Goal: Book appointment/travel/reservation

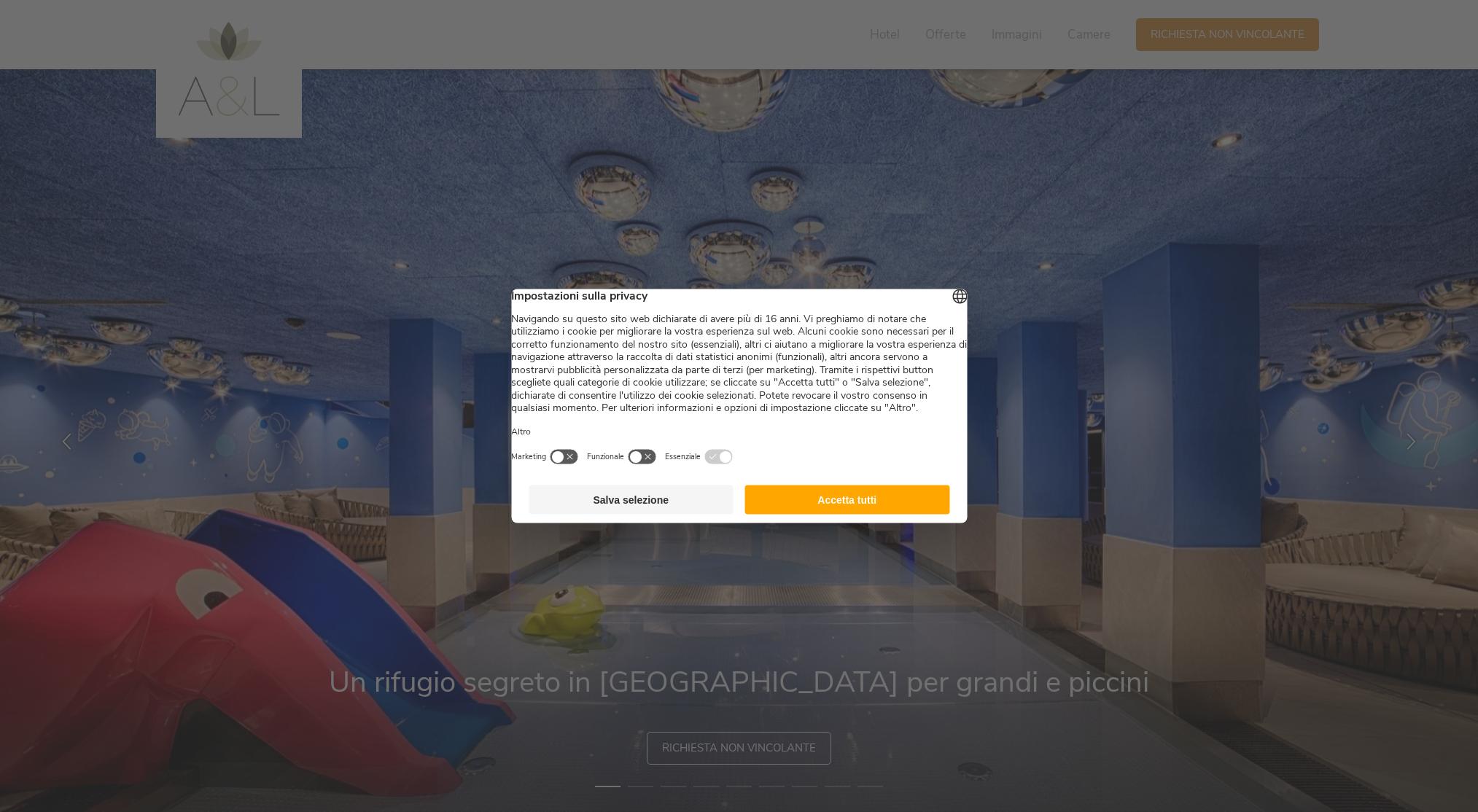
click at [783, 496] on footer "Salva selezione Accetta tutti" at bounding box center [739, 500] width 455 height 46
click at [790, 507] on button "Accetta tutti" at bounding box center [848, 500] width 205 height 29
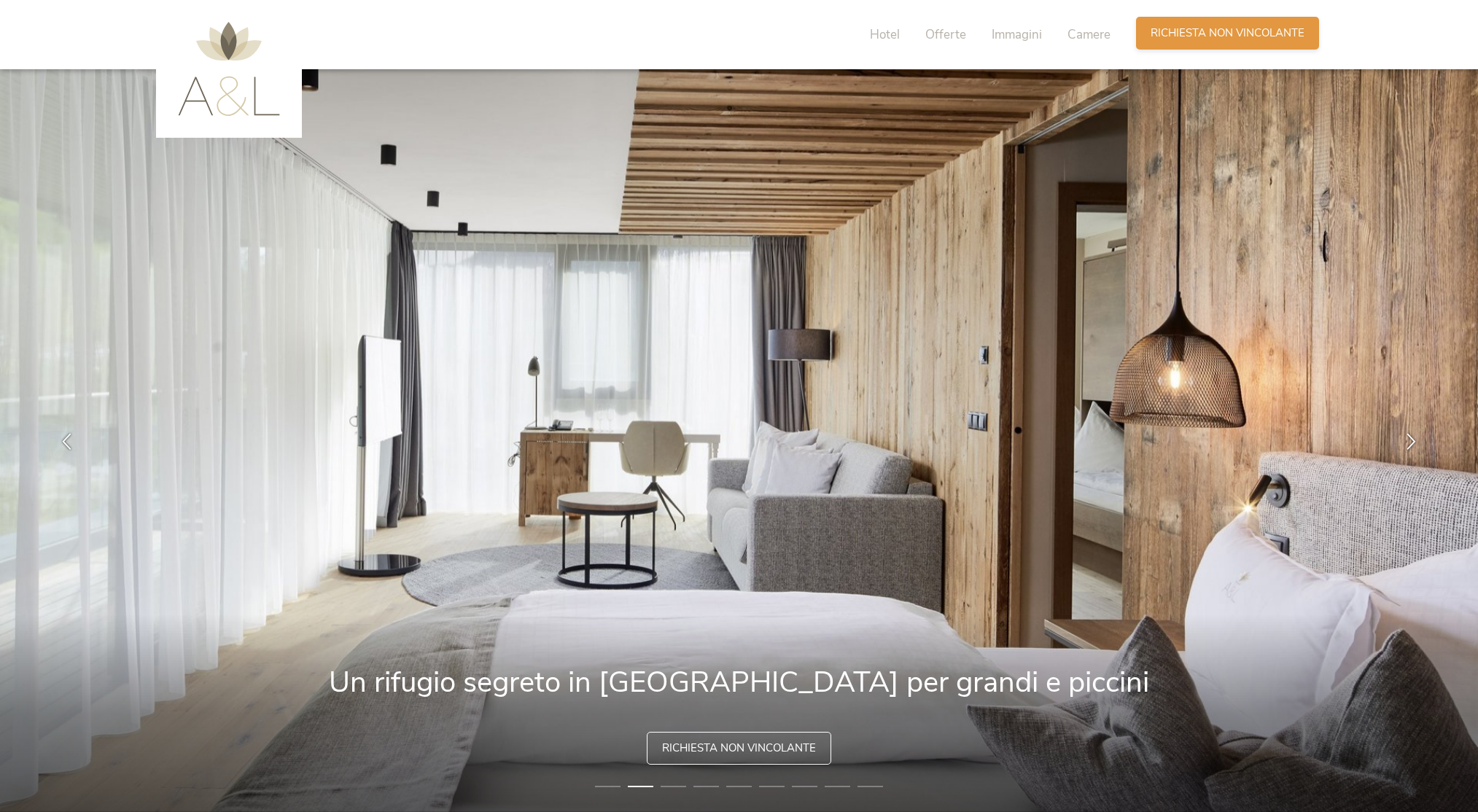
click at [1137, 32] on div "Richiesta [PERSON_NAME] non vincolante" at bounding box center [1227, 33] width 183 height 33
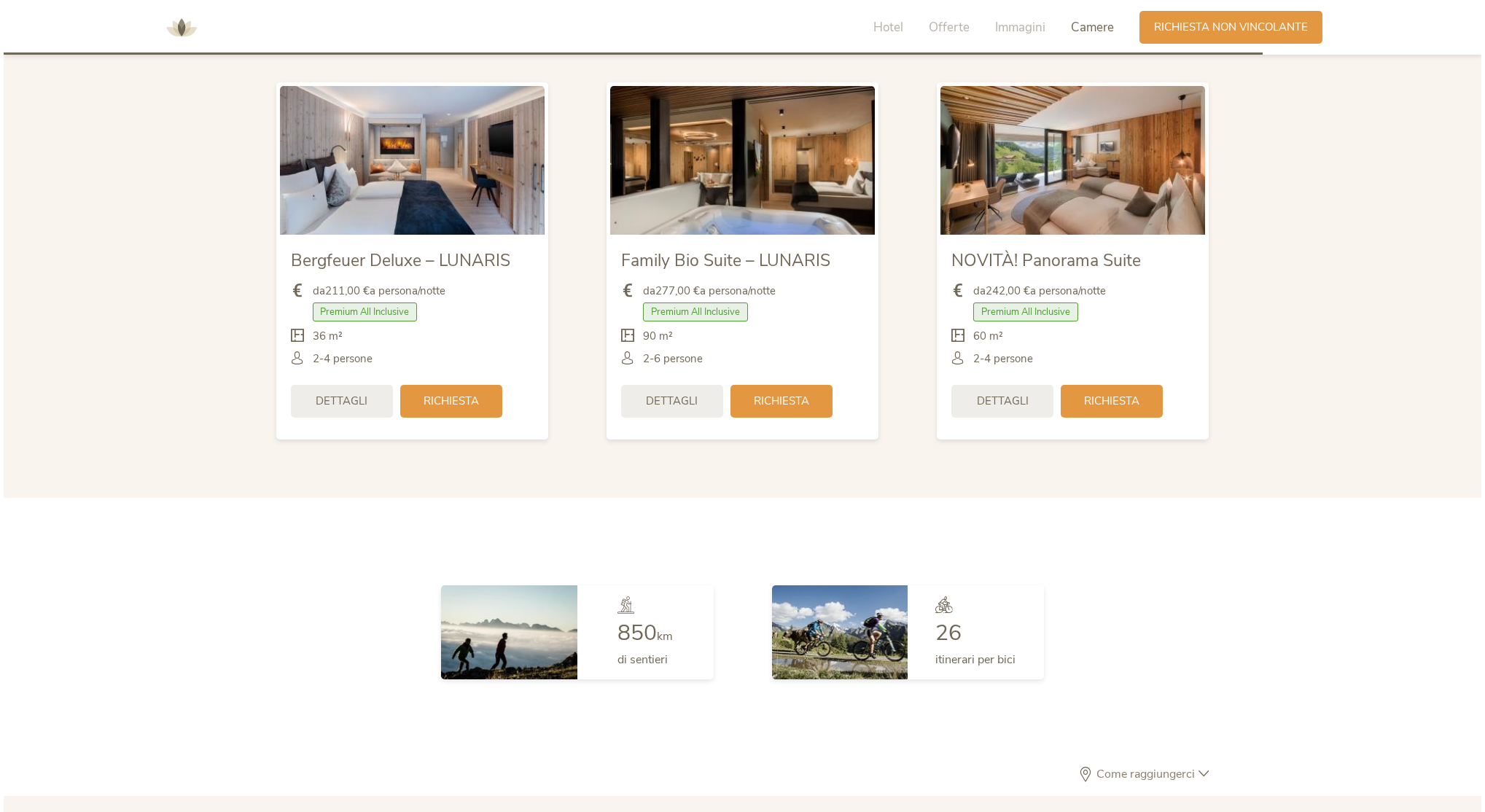
scroll to position [3613, 0]
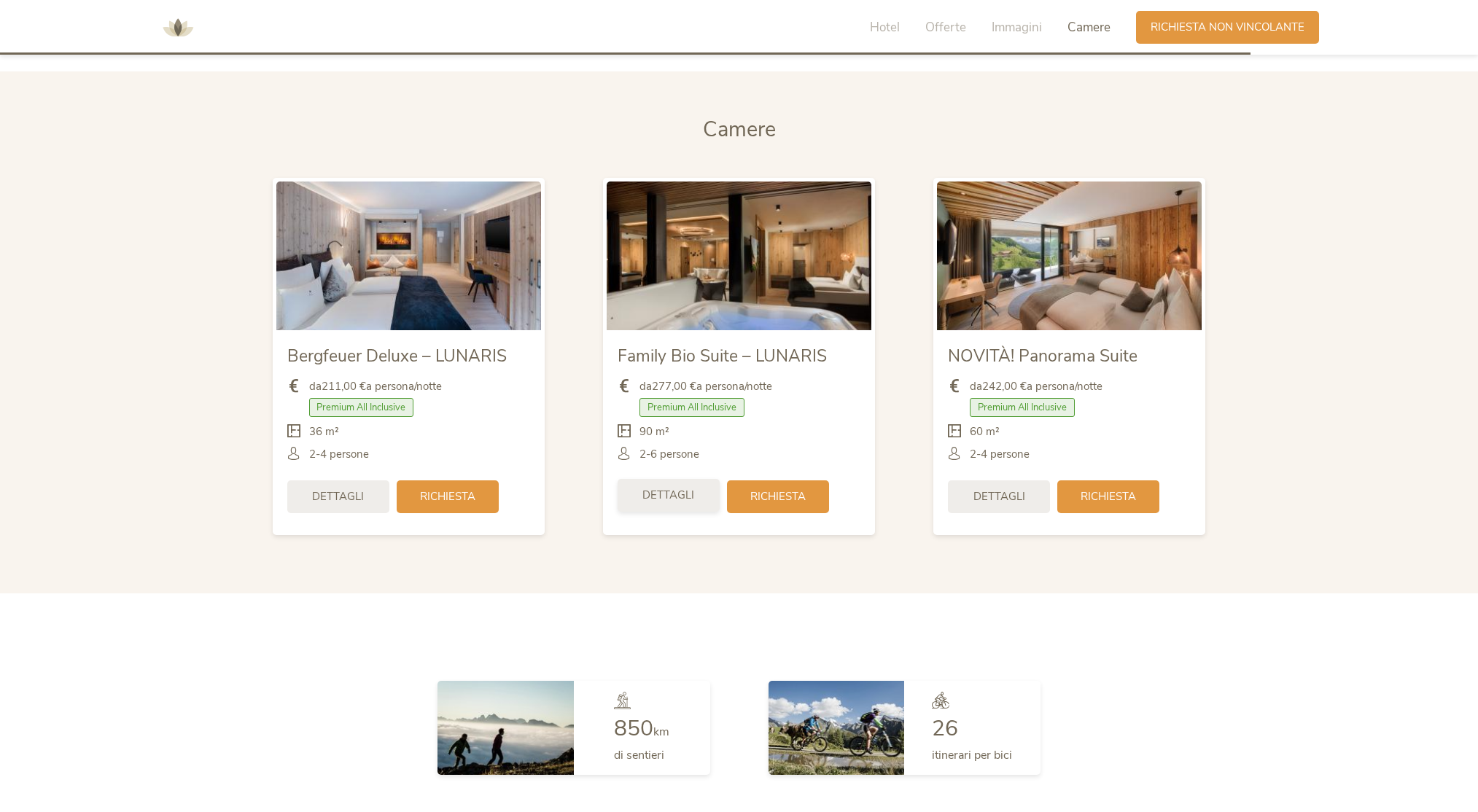
click at [672, 503] on div "Dettagli" at bounding box center [668, 495] width 102 height 33
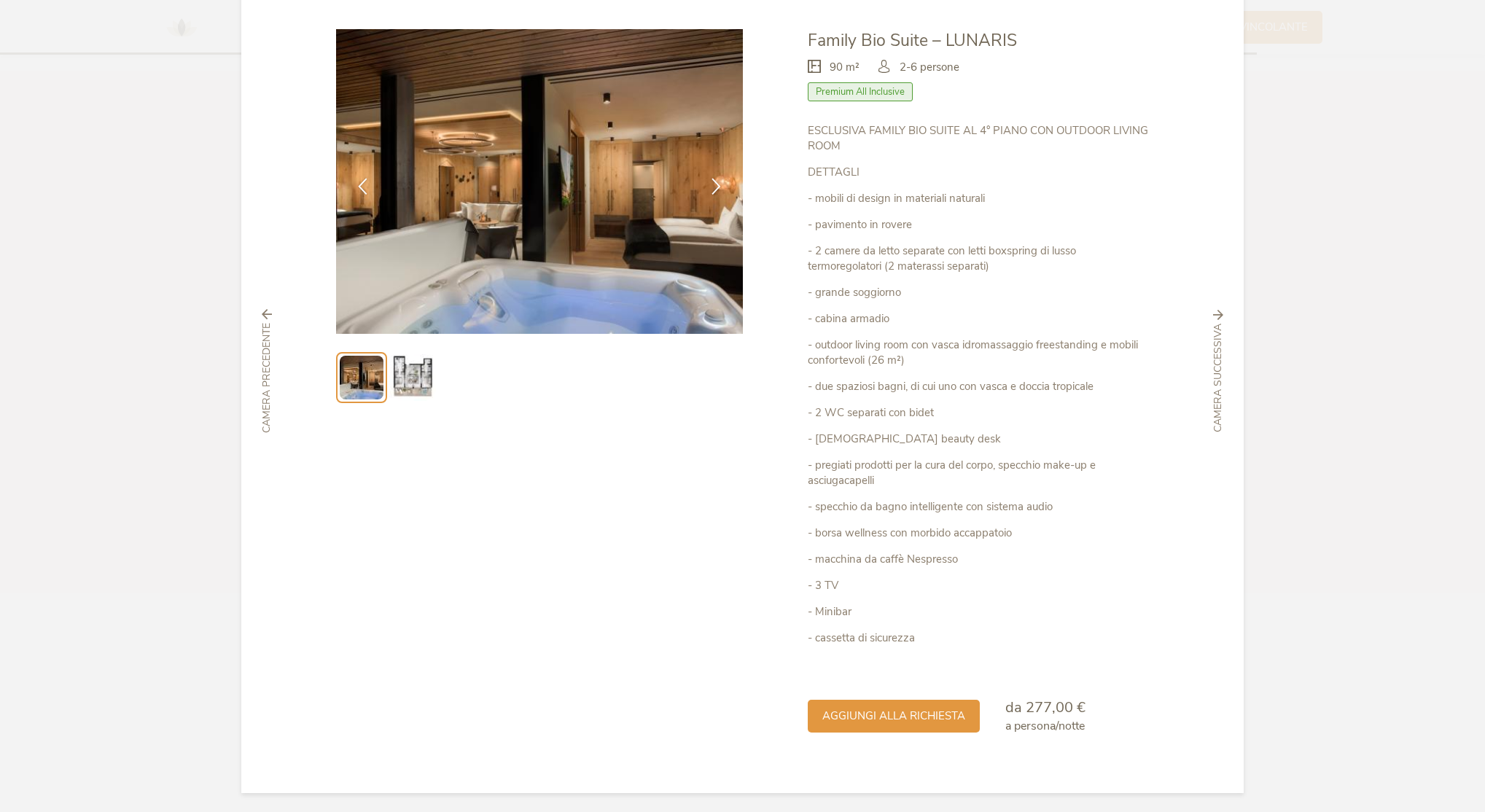
scroll to position [75, 0]
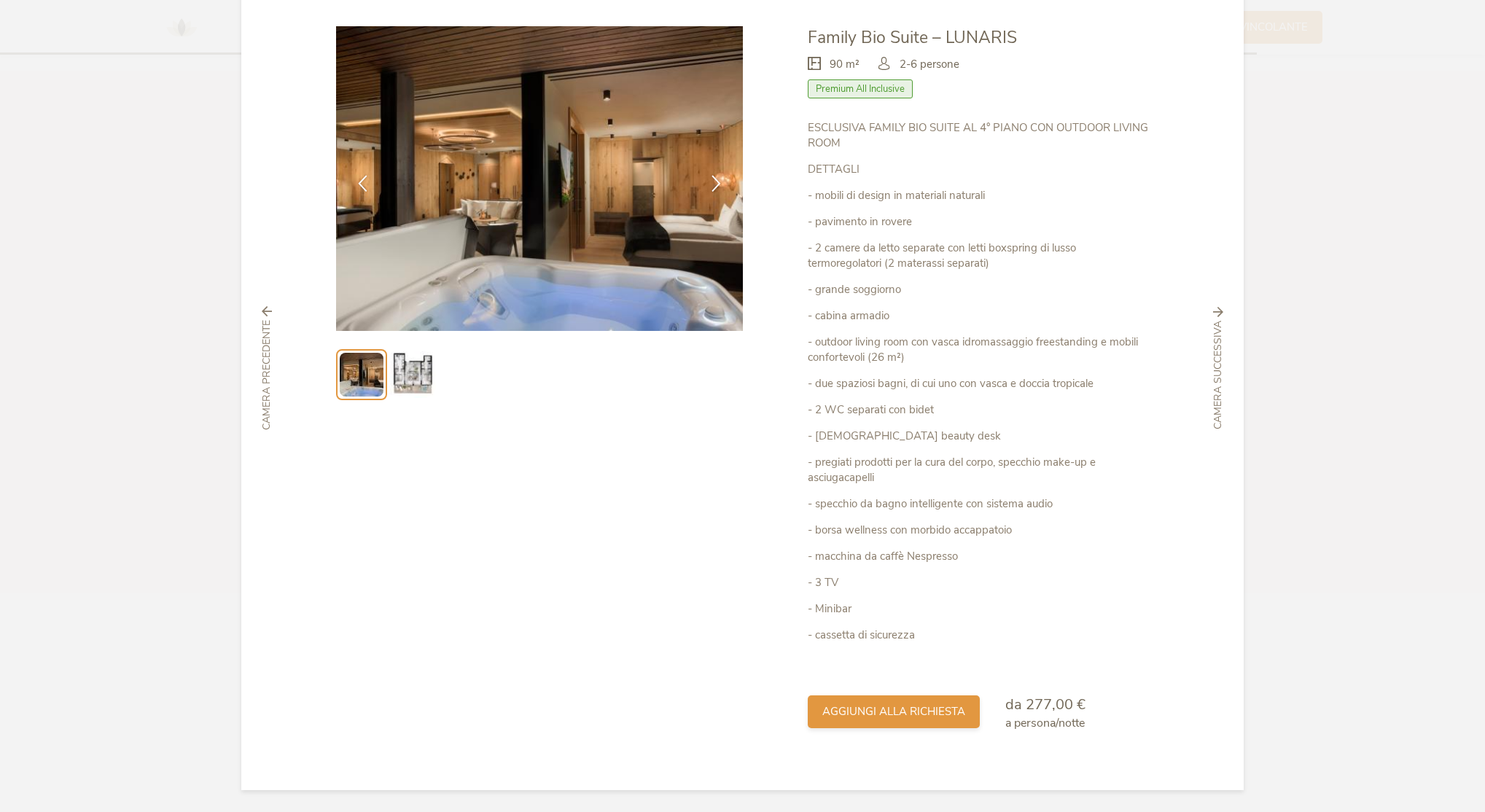
click at [860, 715] on span "aggiungi alla richiesta" at bounding box center [894, 712] width 143 height 15
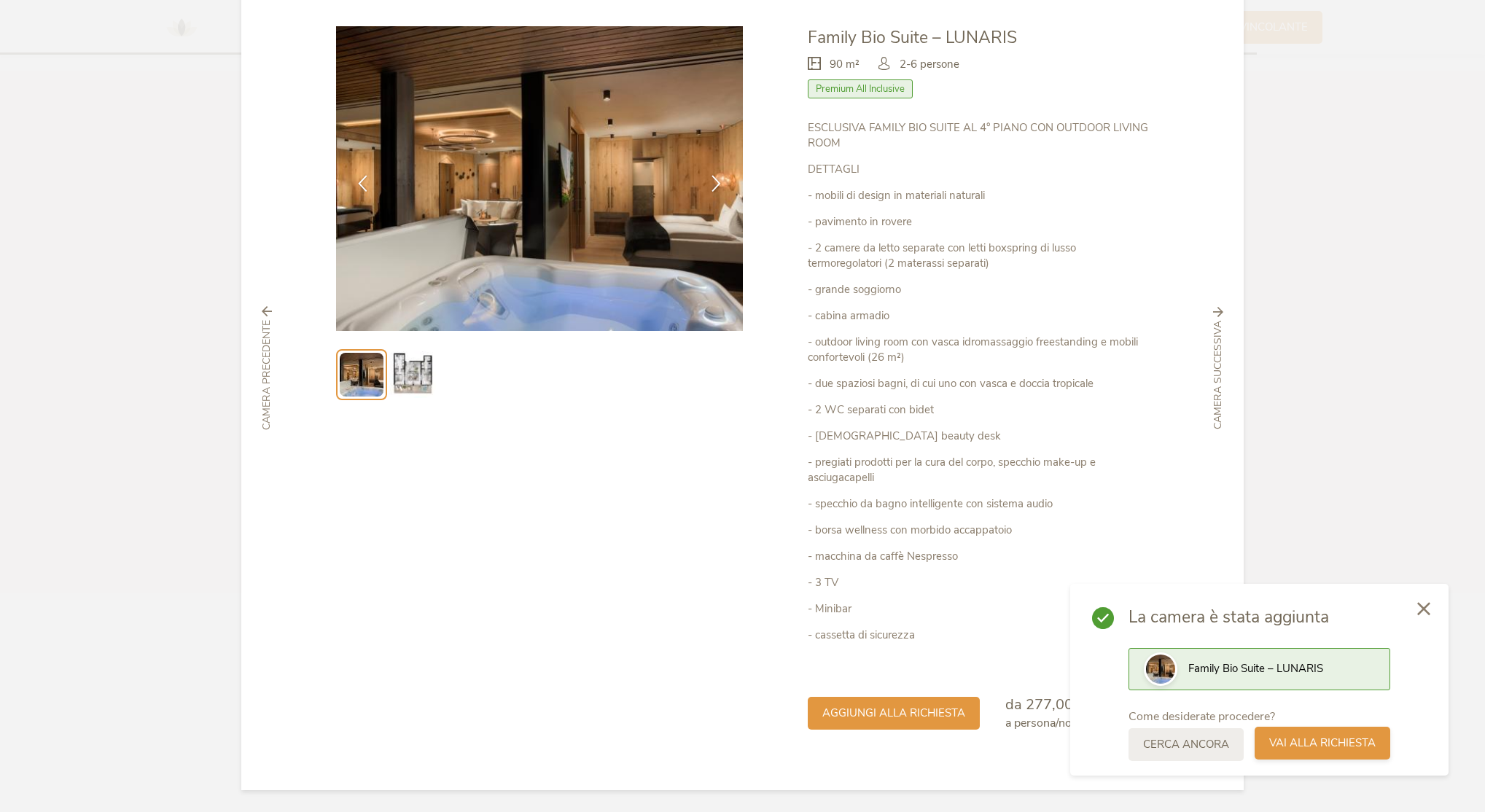
click at [1369, 752] on div "Vai alla richiesta" at bounding box center [1323, 743] width 136 height 33
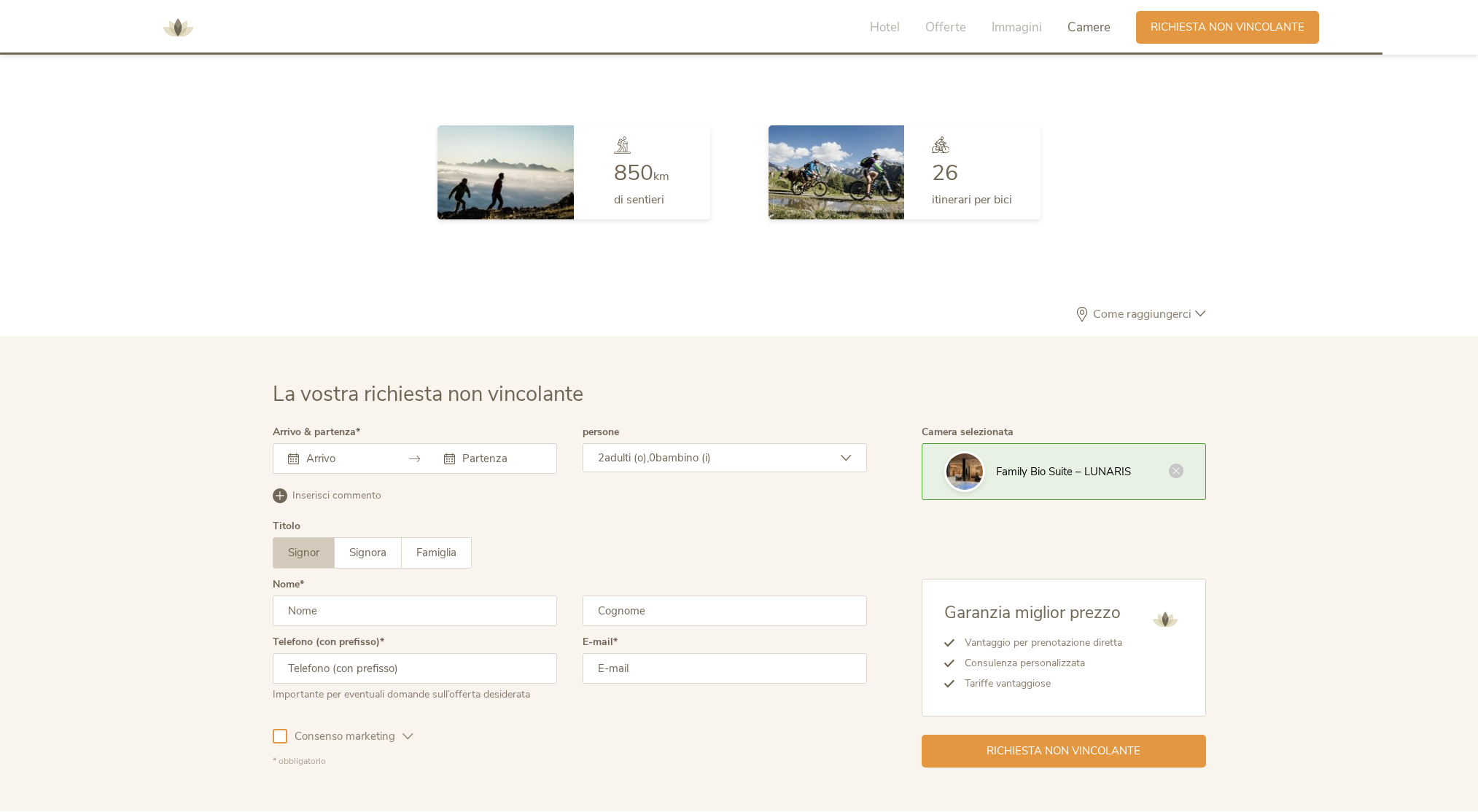
scroll to position [4269, 0]
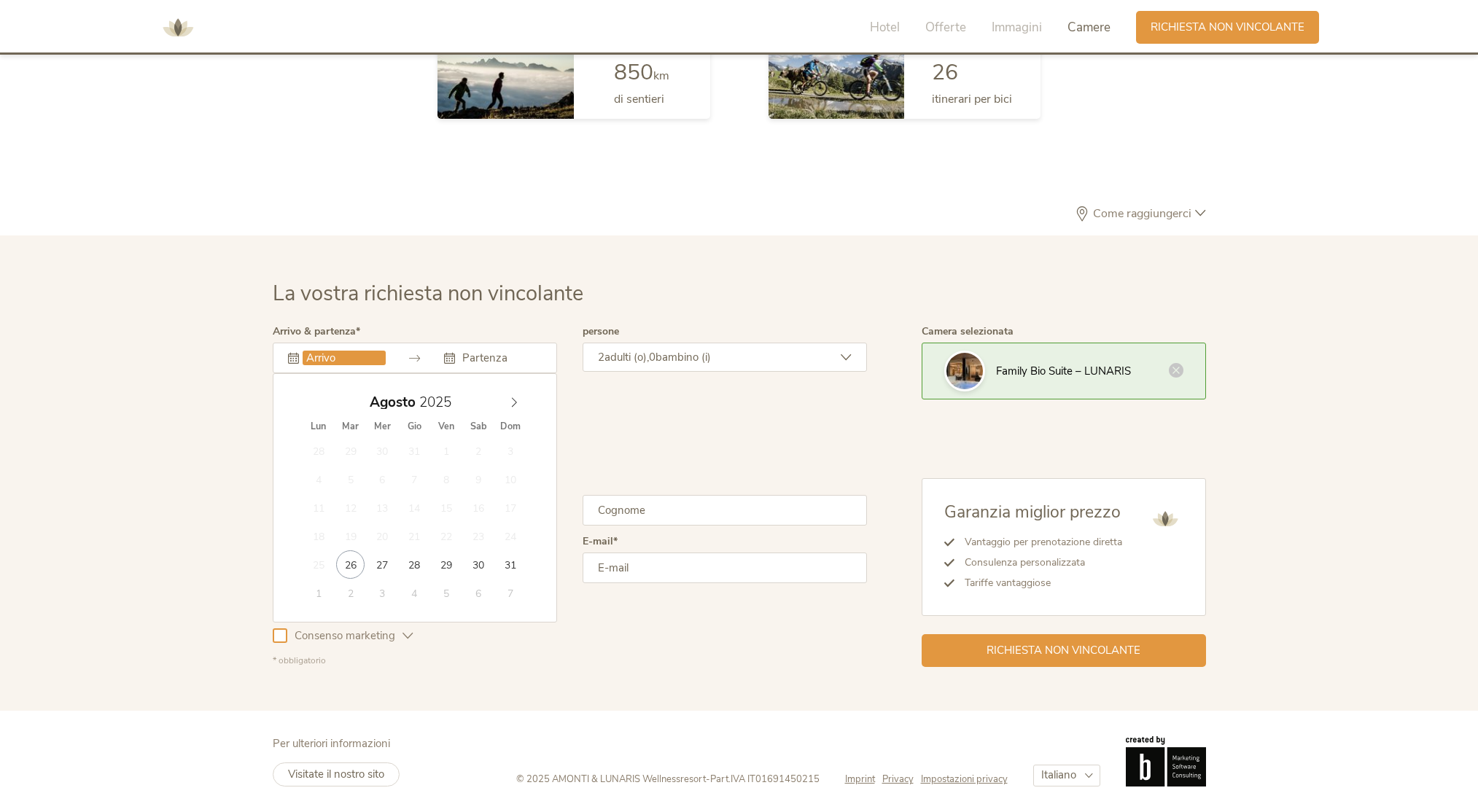
click at [327, 357] on input "text" at bounding box center [344, 358] width 83 height 15
click at [510, 391] on span at bounding box center [514, 399] width 25 height 21
type input "[DATE]"
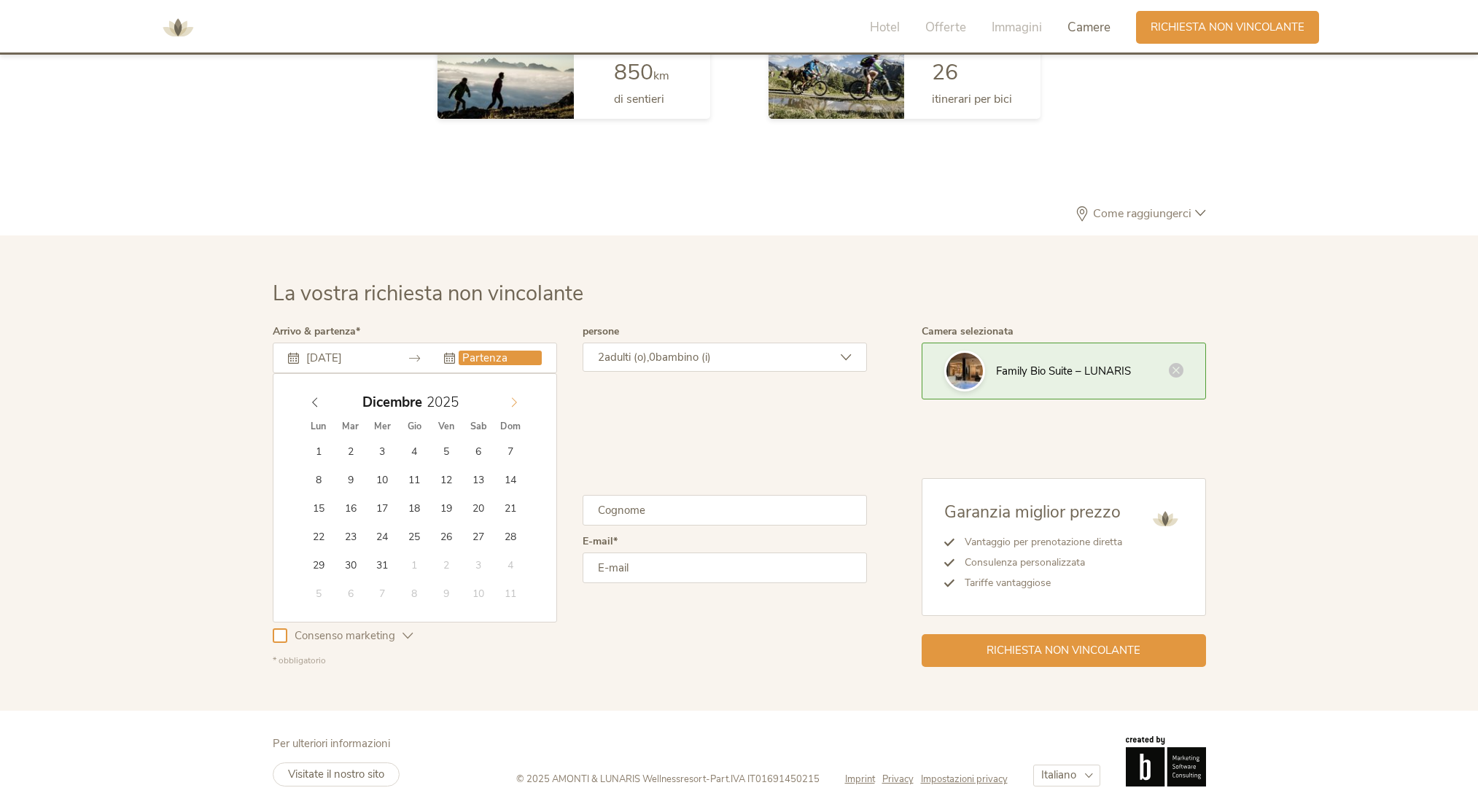
click at [514, 401] on icon at bounding box center [514, 402] width 10 height 10
type input "[DATE]"
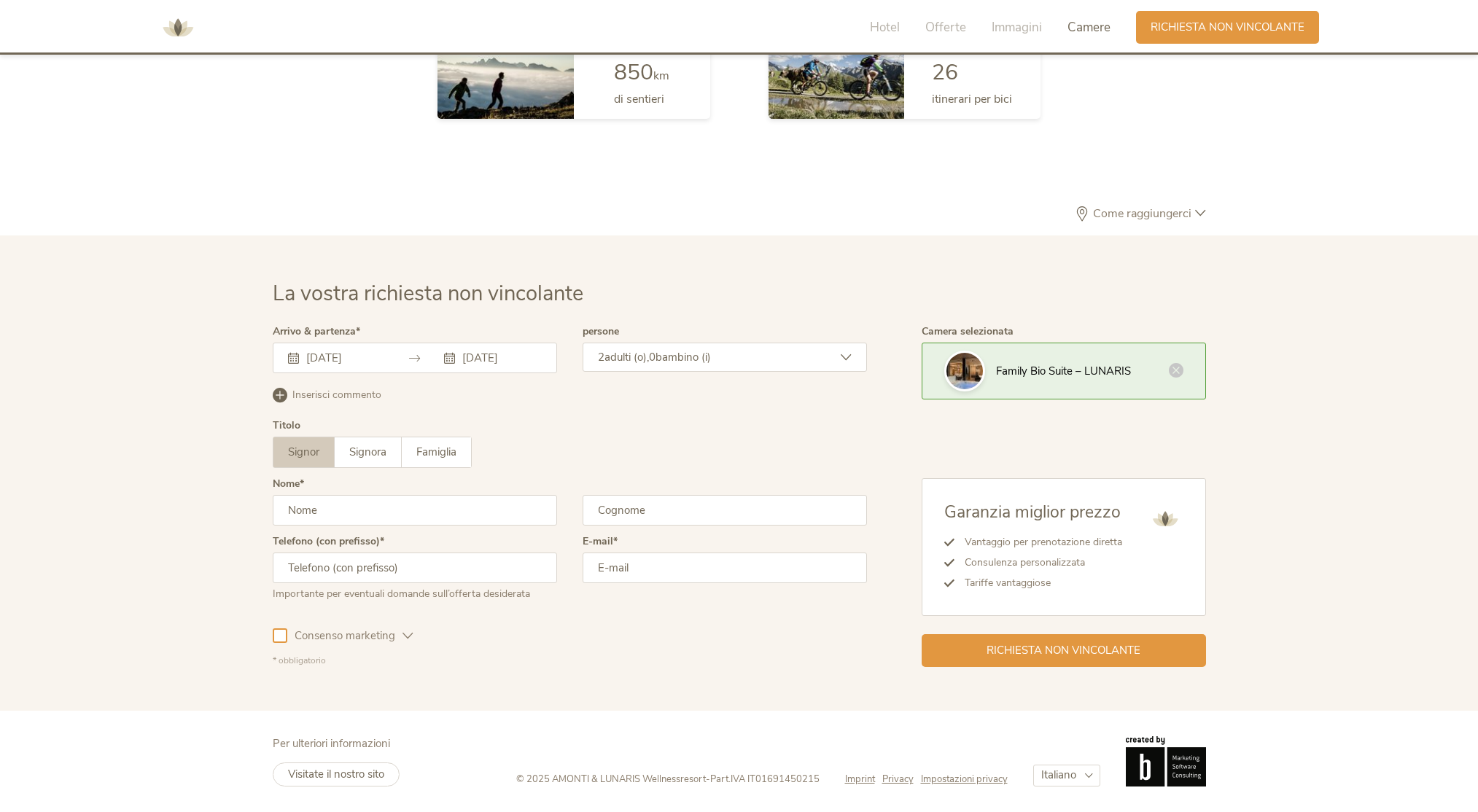
click at [844, 368] on div "2 adulti (o), 0 bambino (i)" at bounding box center [725, 358] width 285 height 29
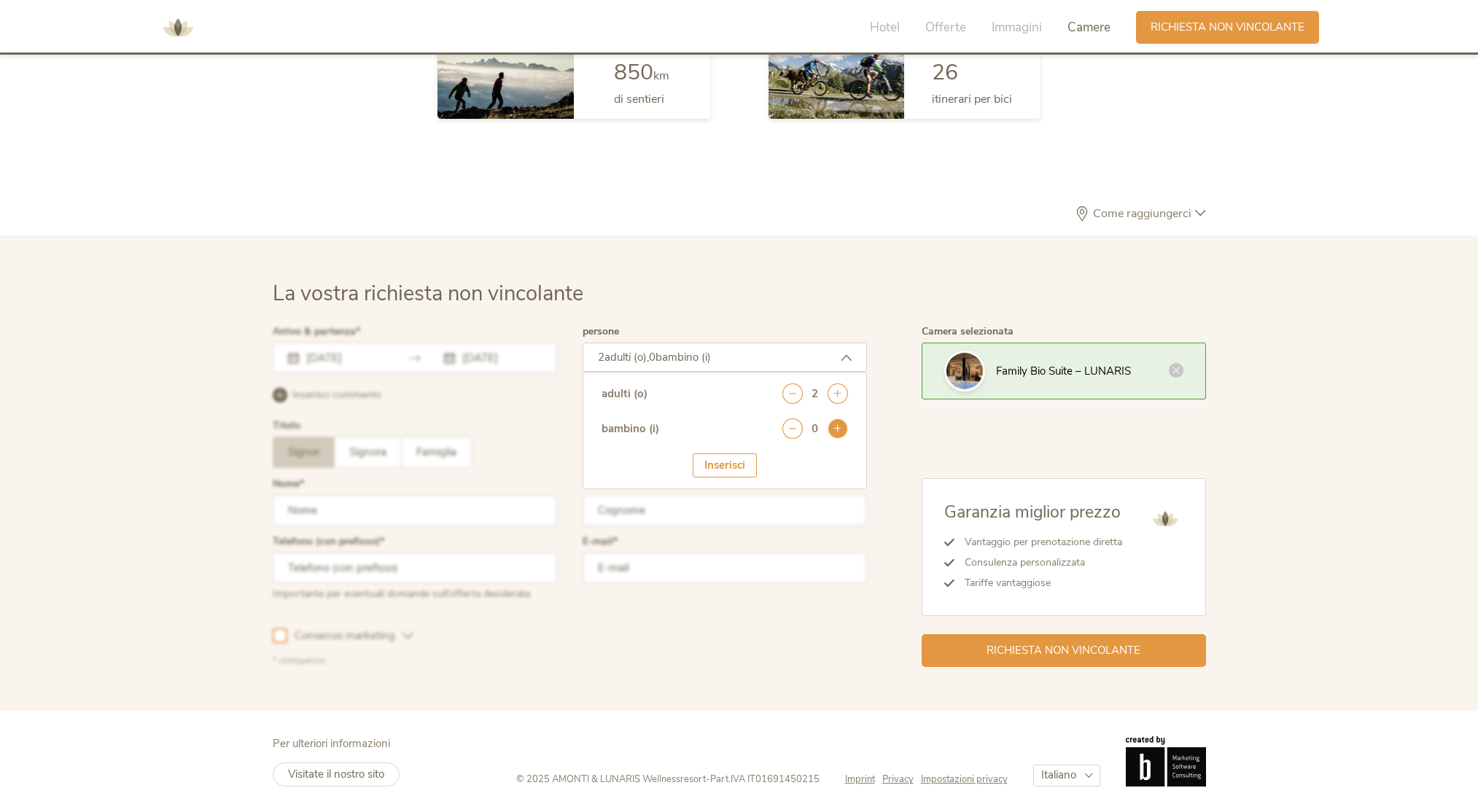
click at [836, 429] on icon at bounding box center [838, 429] width 21 height 21
click at [841, 470] on select "seleziona 0 1 2 3 4 5 6 7 8 9 10 11 12 13 14 15 16 17" at bounding box center [811, 469] width 72 height 24
select select "5"
click at [775, 457] on select "seleziona 0 1 2 3 4 5 6 7 8 9 10 11 12 13 14 15 16 17" at bounding box center [811, 469] width 72 height 24
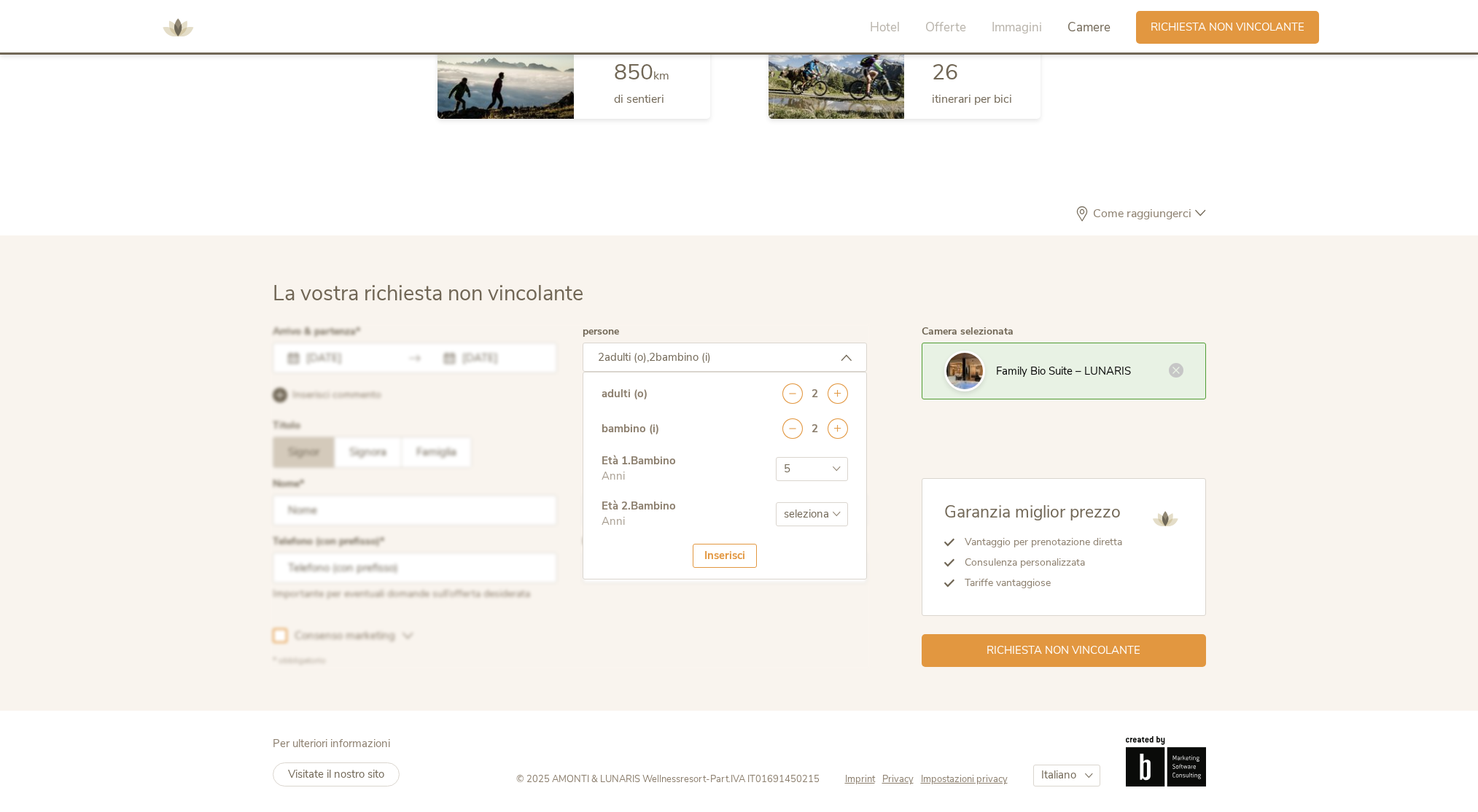
click at [831, 522] on select "seleziona 0 1 2 3 4 5 6 7 8 9 10 11 12 13 14 15 16 17" at bounding box center [811, 514] width 72 height 24
select select "0"
click at [775, 502] on select "seleziona 0 1 2 3 4 5 6 7 8 9 10 11 12 13 14 15 16 17" at bounding box center [811, 514] width 72 height 24
click at [727, 550] on div "Inserisci" at bounding box center [725, 556] width 64 height 24
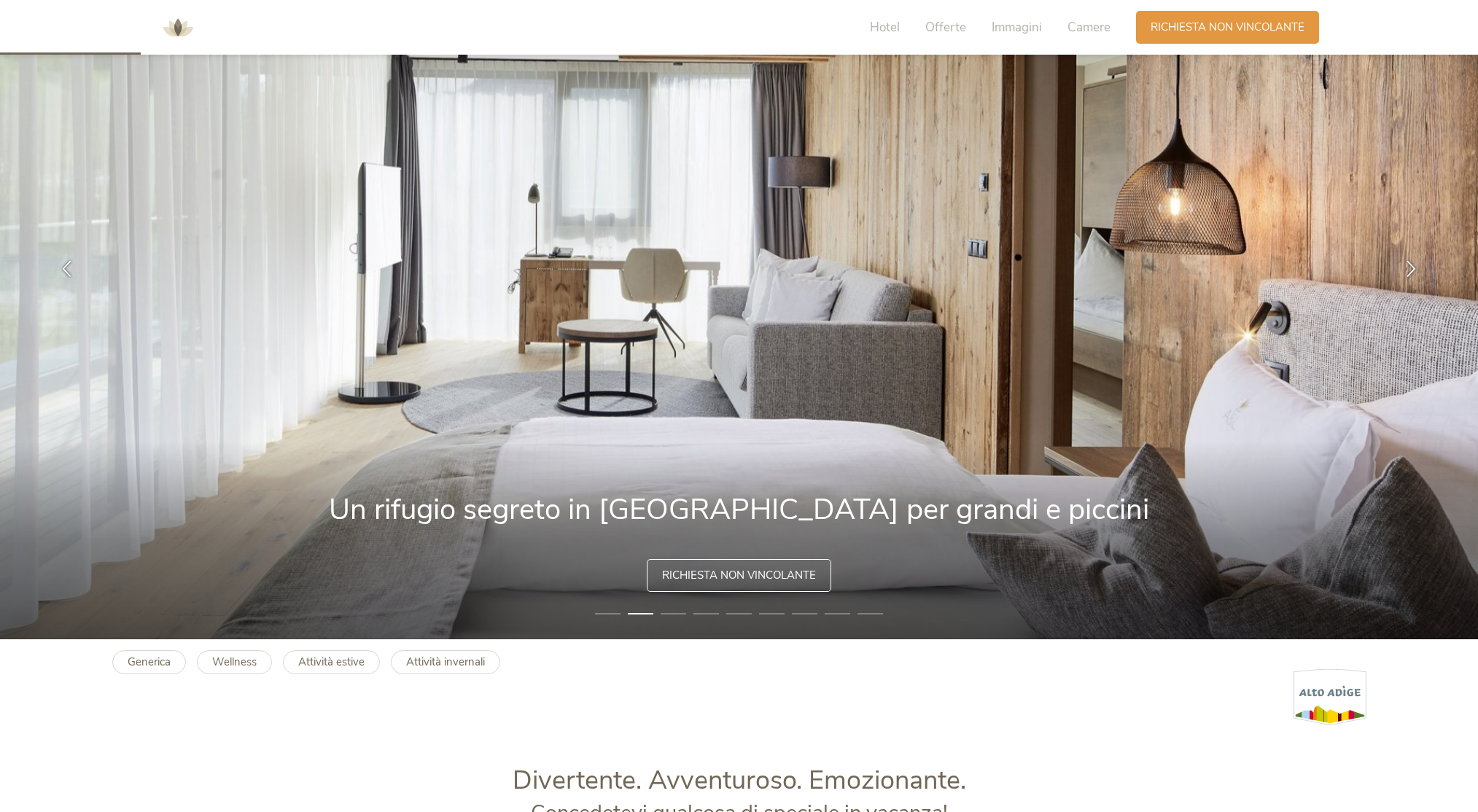
scroll to position [0, 0]
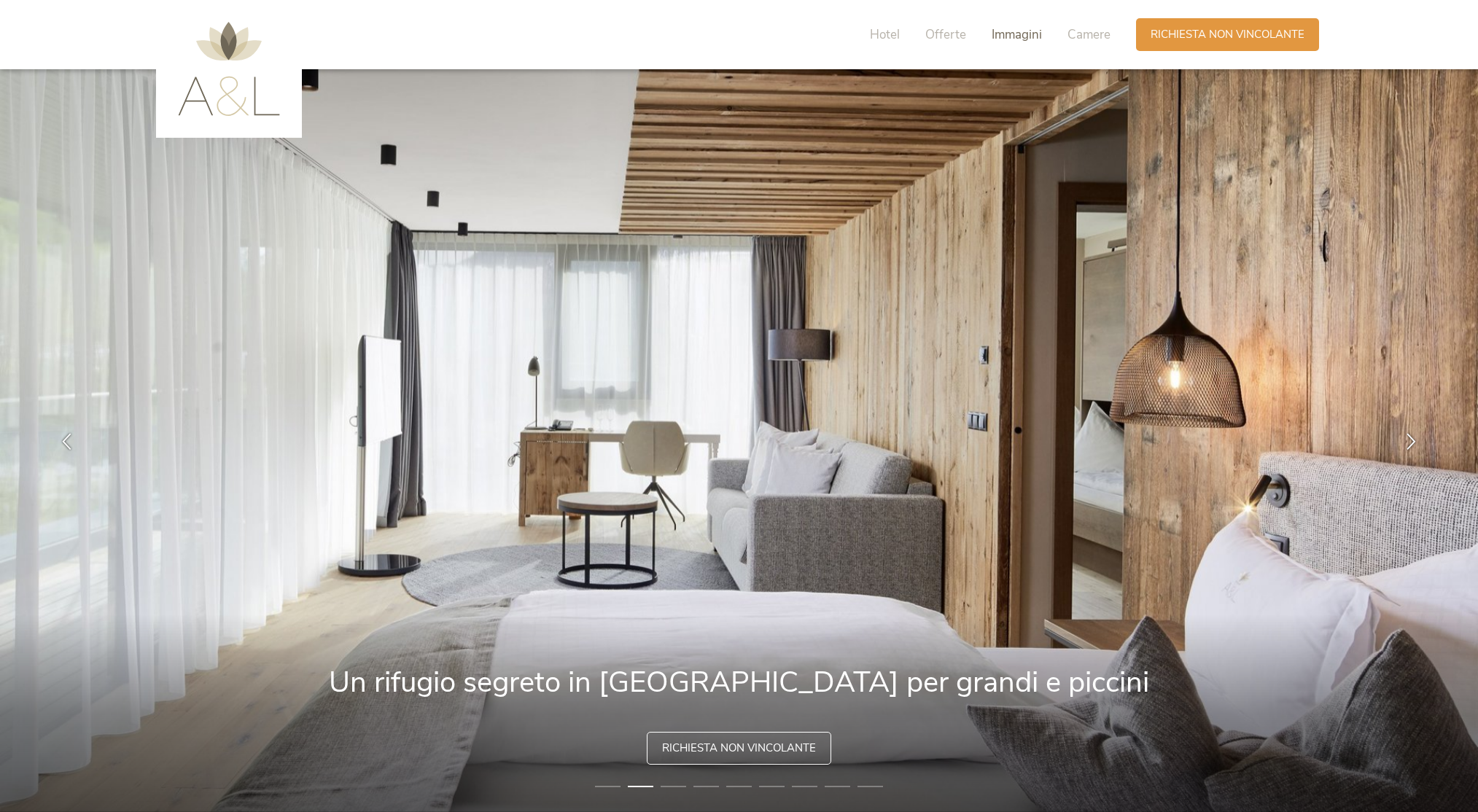
click at [999, 33] on span "Immagini" at bounding box center [1017, 35] width 51 height 17
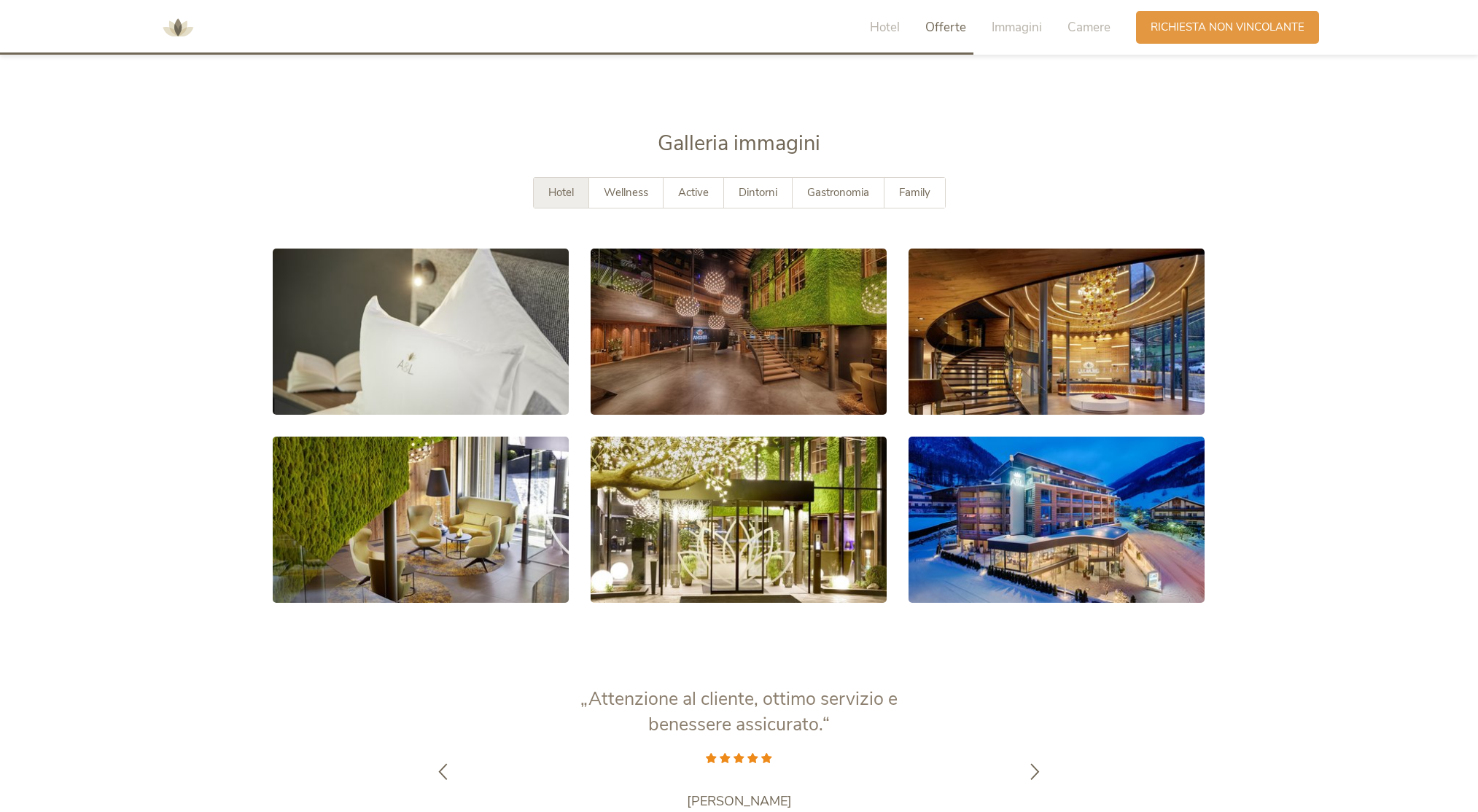
scroll to position [2812, 0]
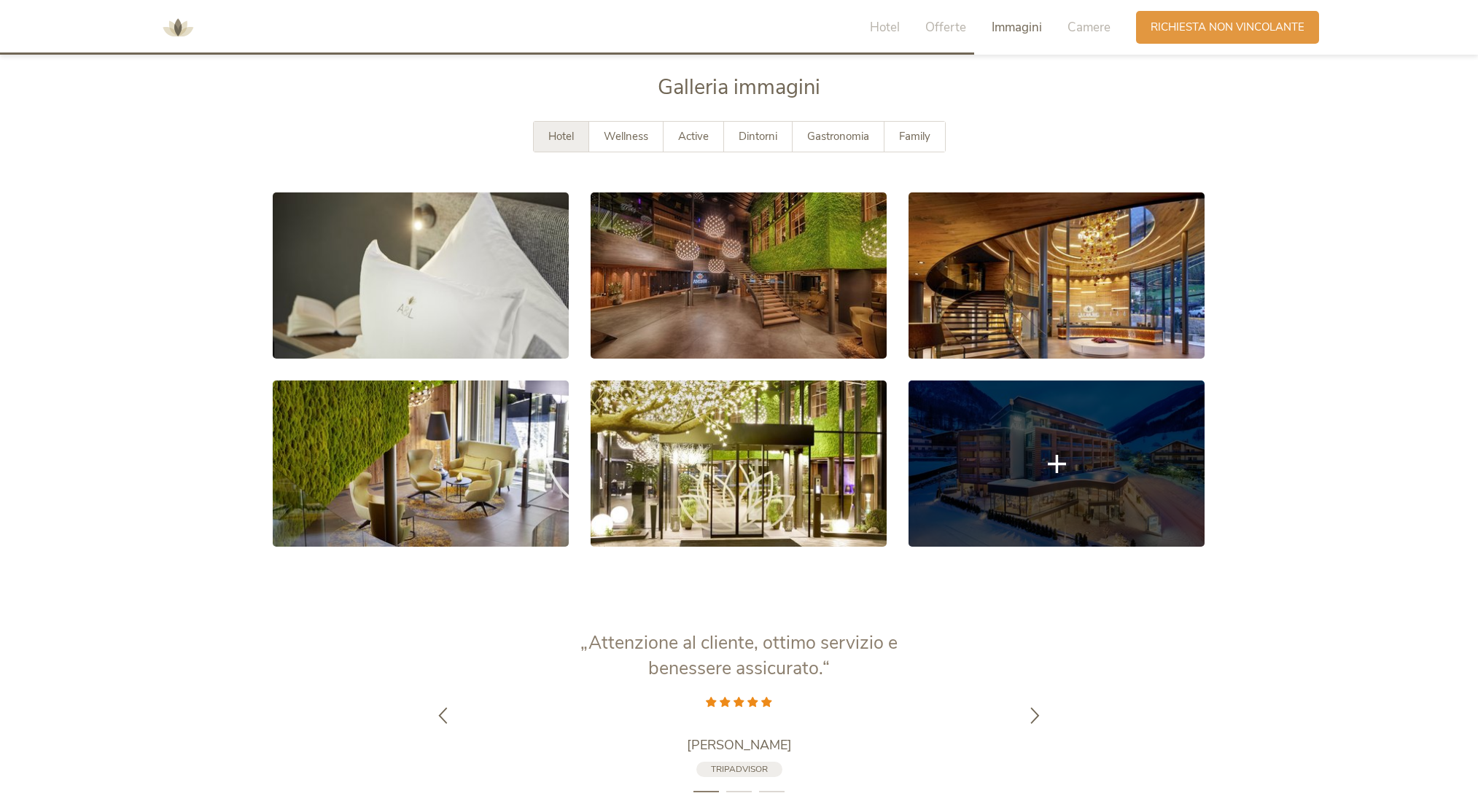
click at [1047, 468] on link at bounding box center [1056, 464] width 296 height 166
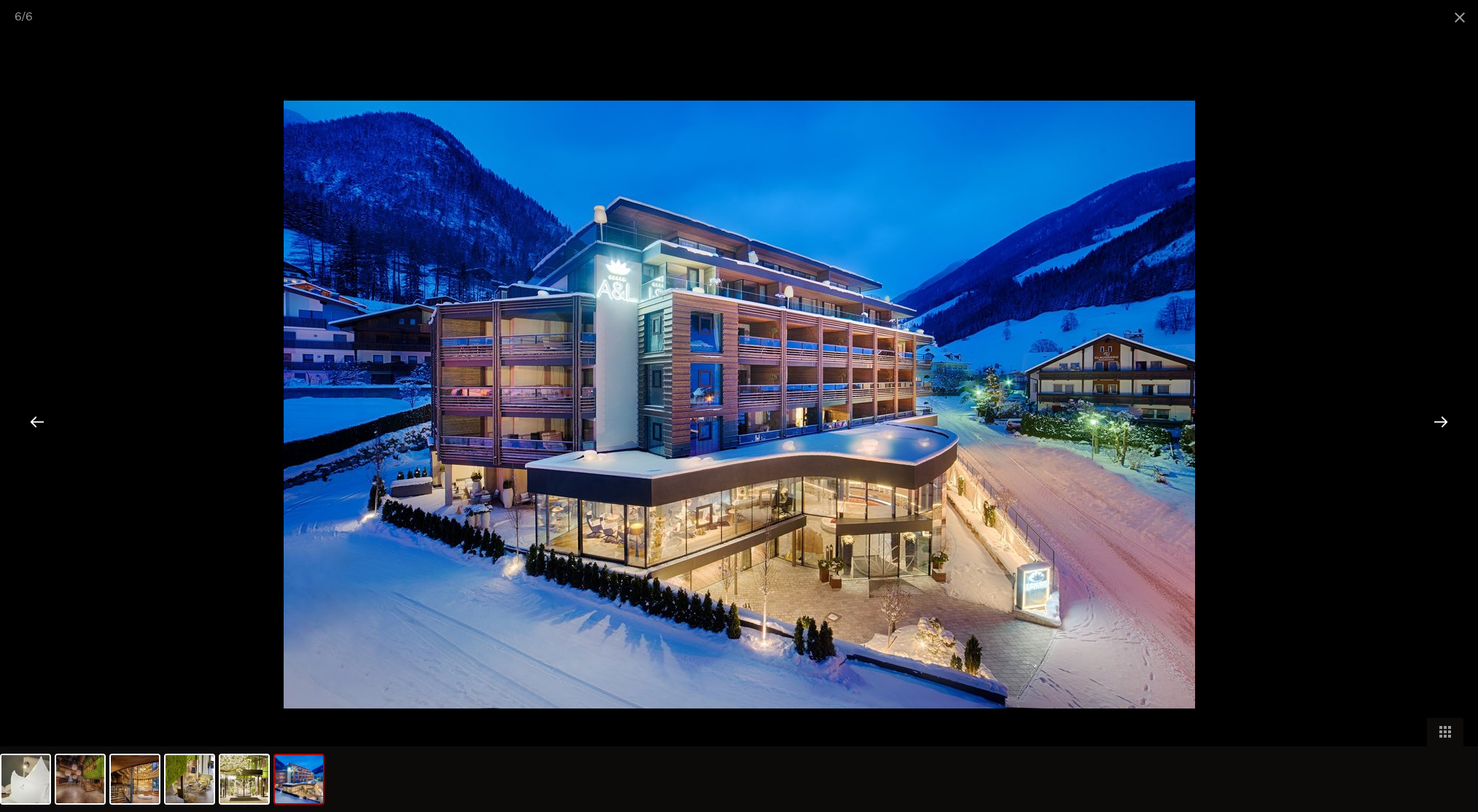
click at [1451, 429] on div at bounding box center [1440, 421] width 45 height 45
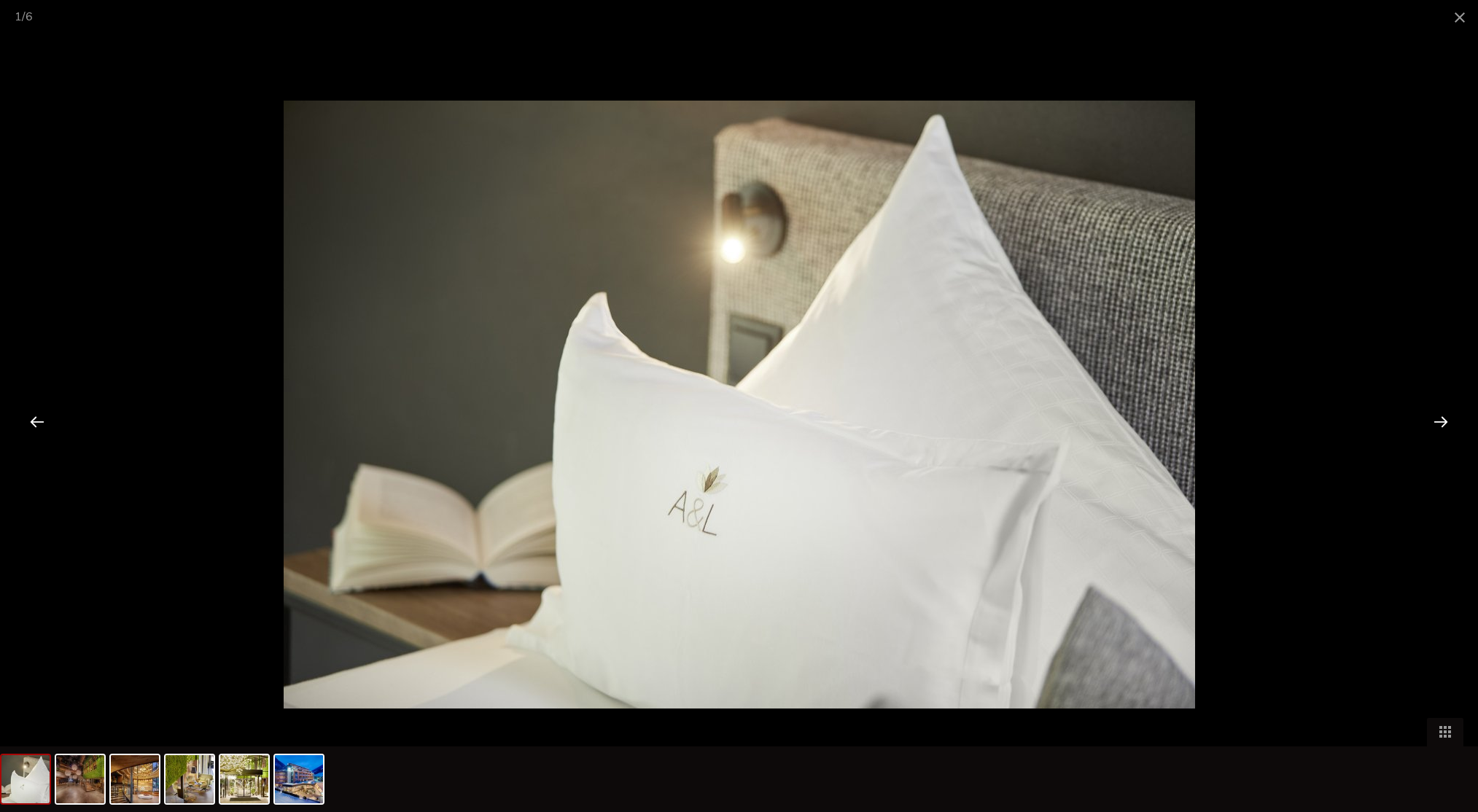
click at [1449, 427] on div at bounding box center [1440, 421] width 45 height 45
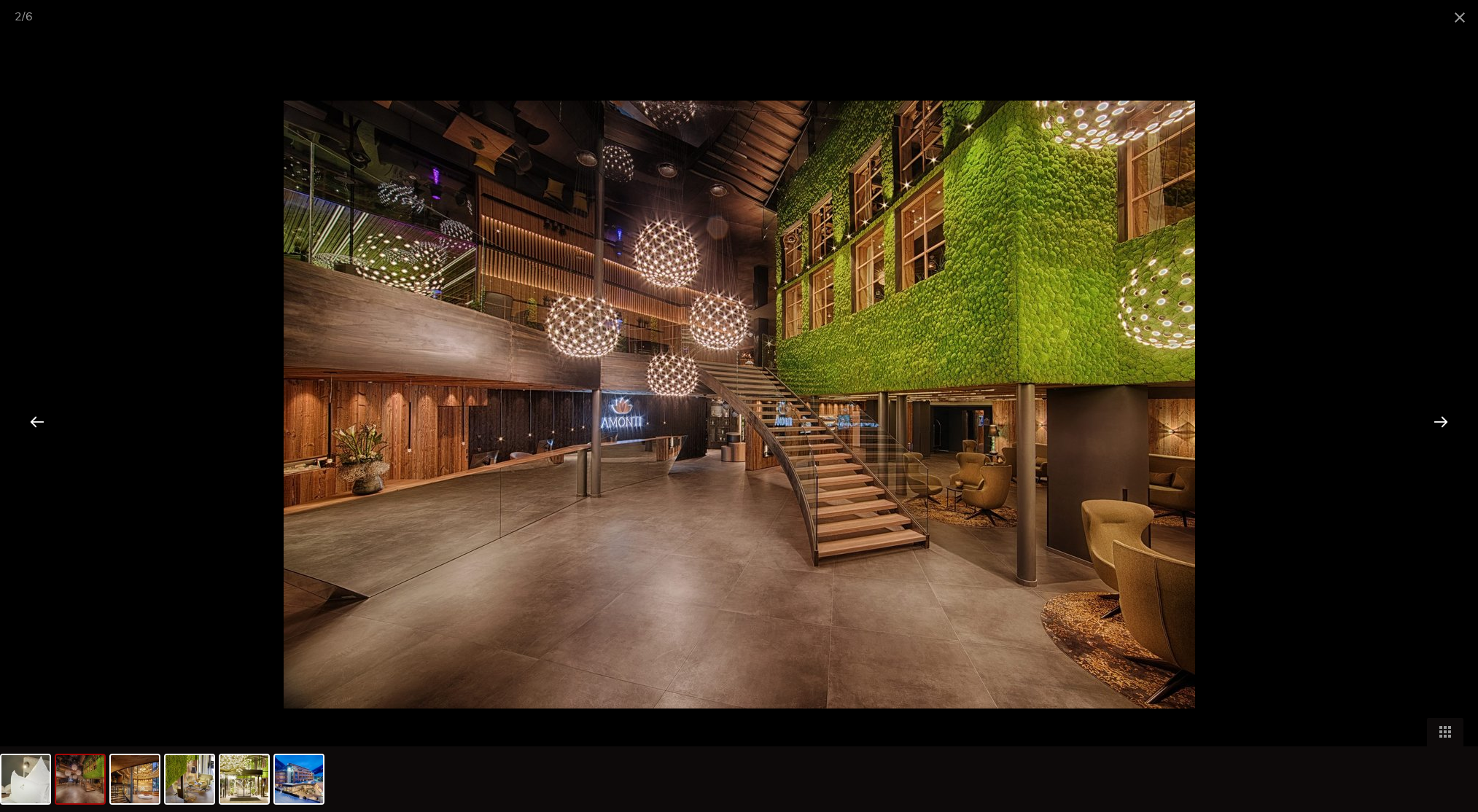
click at [1449, 427] on div at bounding box center [1440, 421] width 45 height 45
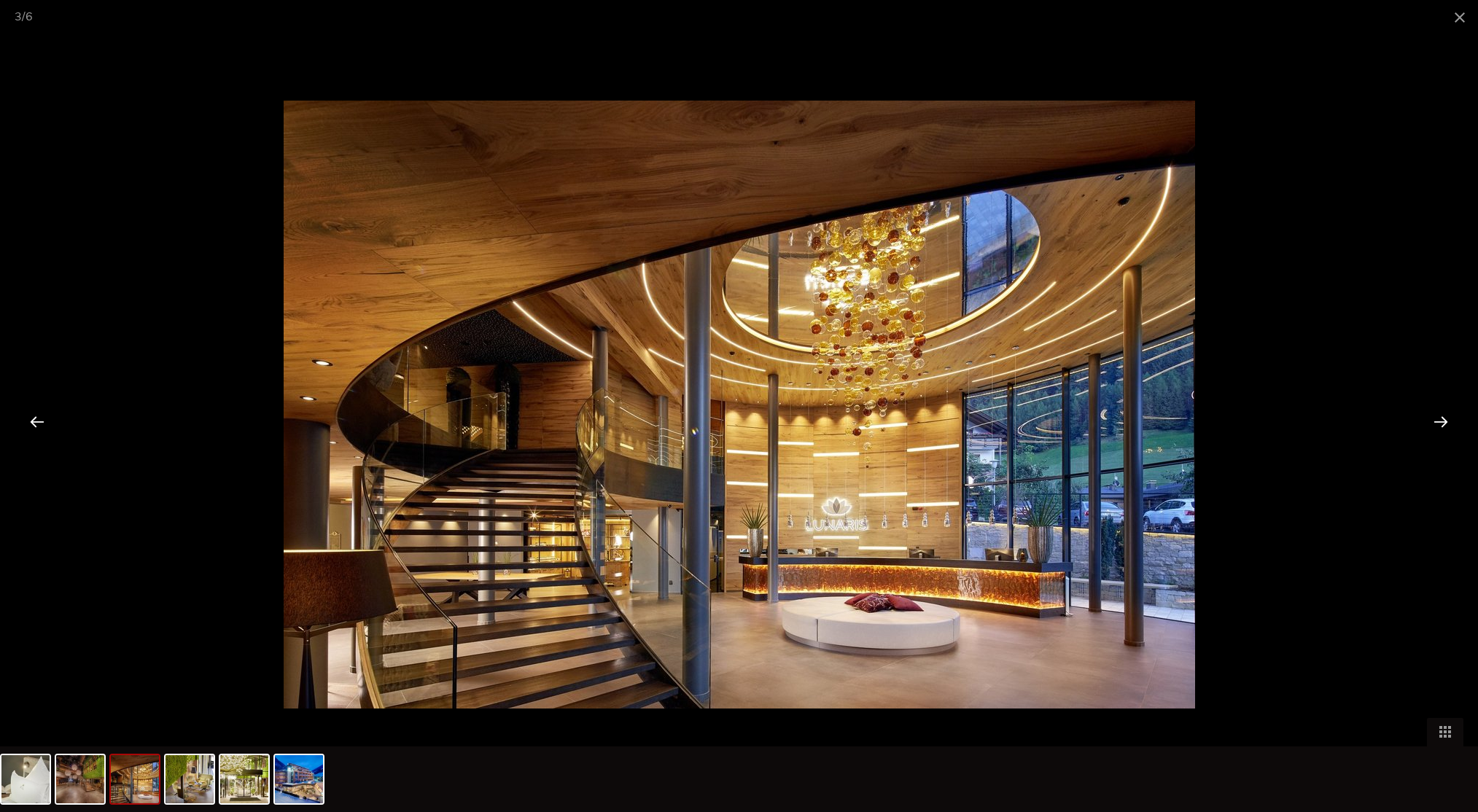
click at [1449, 427] on div at bounding box center [1440, 421] width 45 height 45
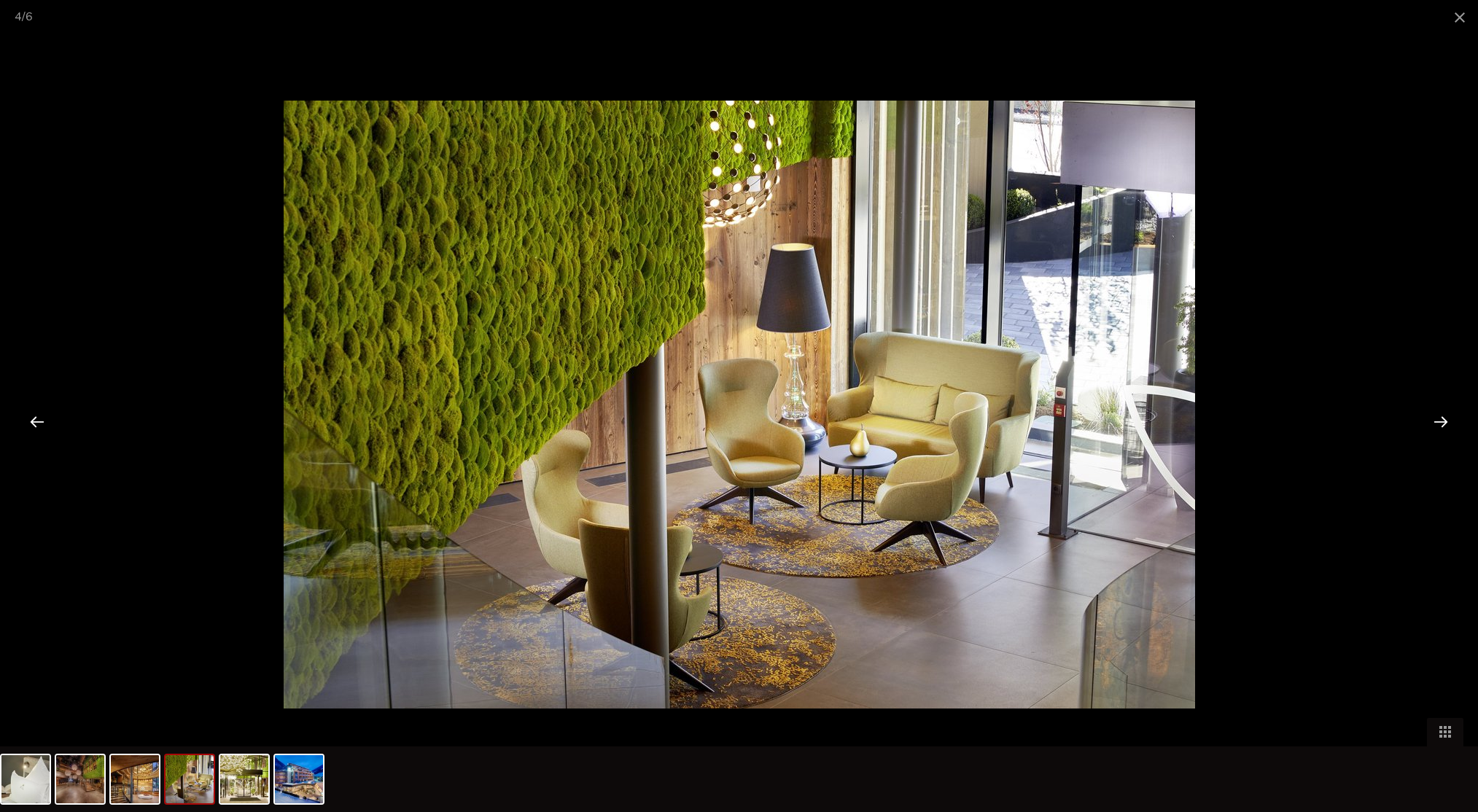
click at [1449, 427] on div at bounding box center [1440, 421] width 45 height 45
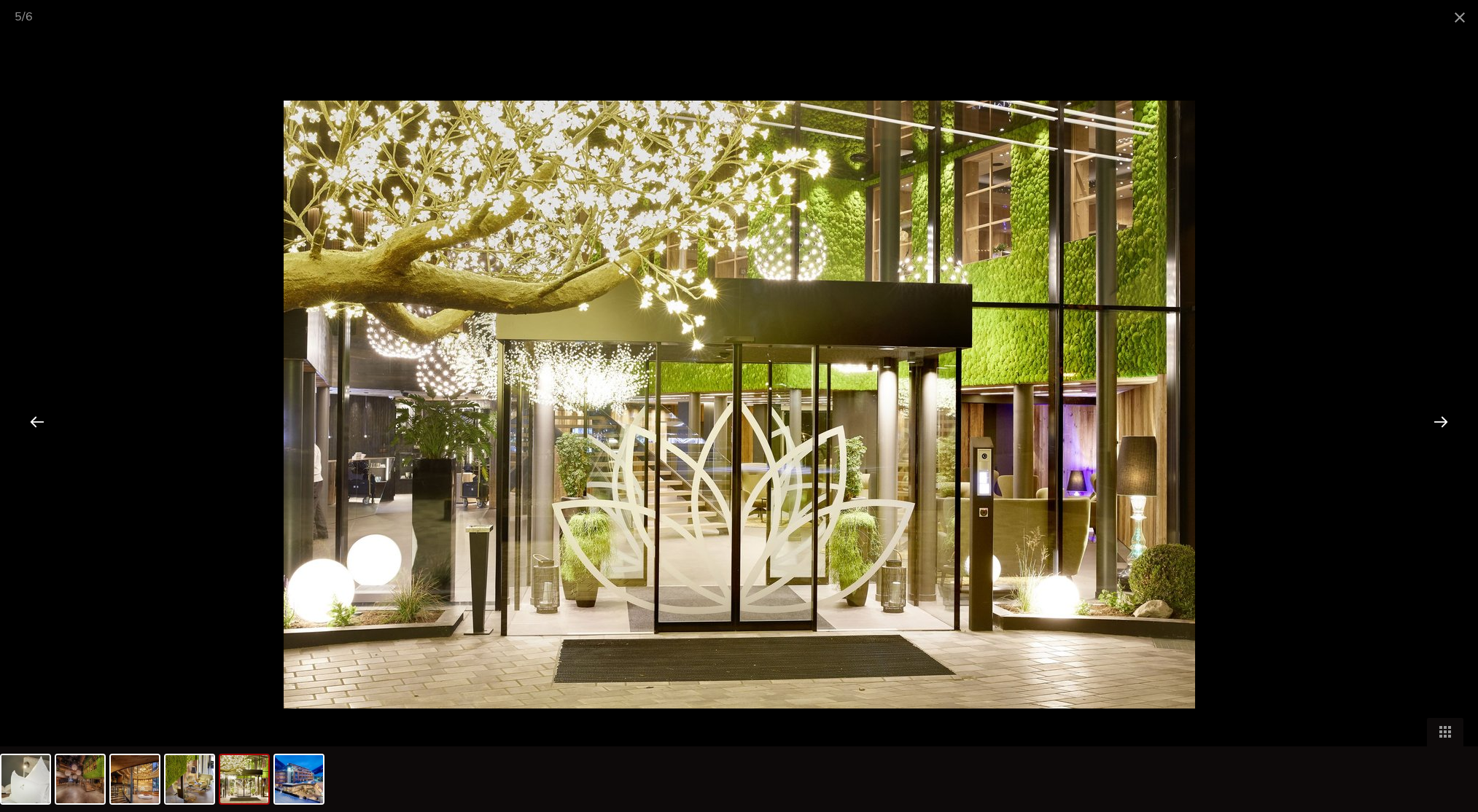
click at [1449, 427] on div at bounding box center [1440, 421] width 45 height 45
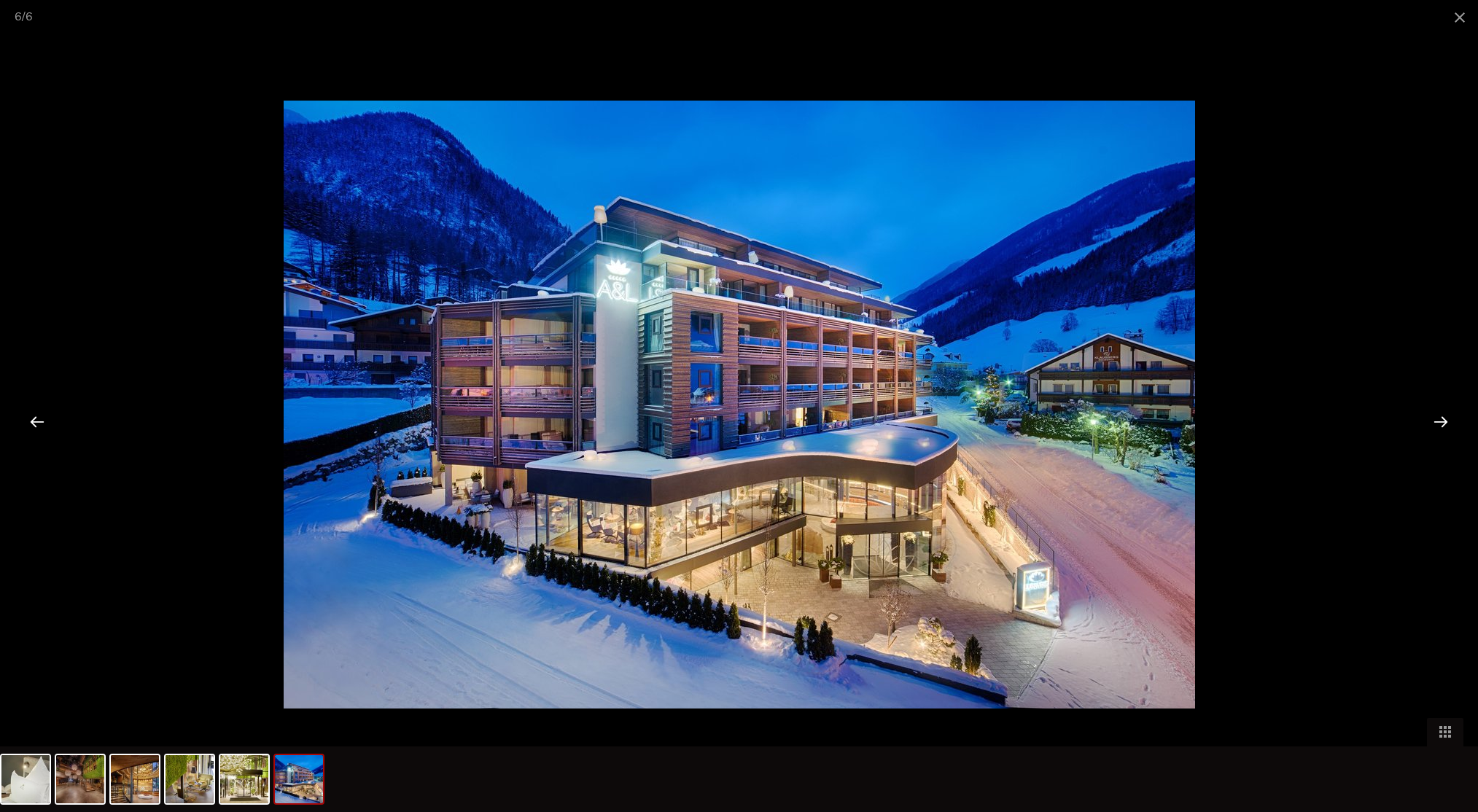
click at [1449, 427] on div at bounding box center [1440, 421] width 45 height 45
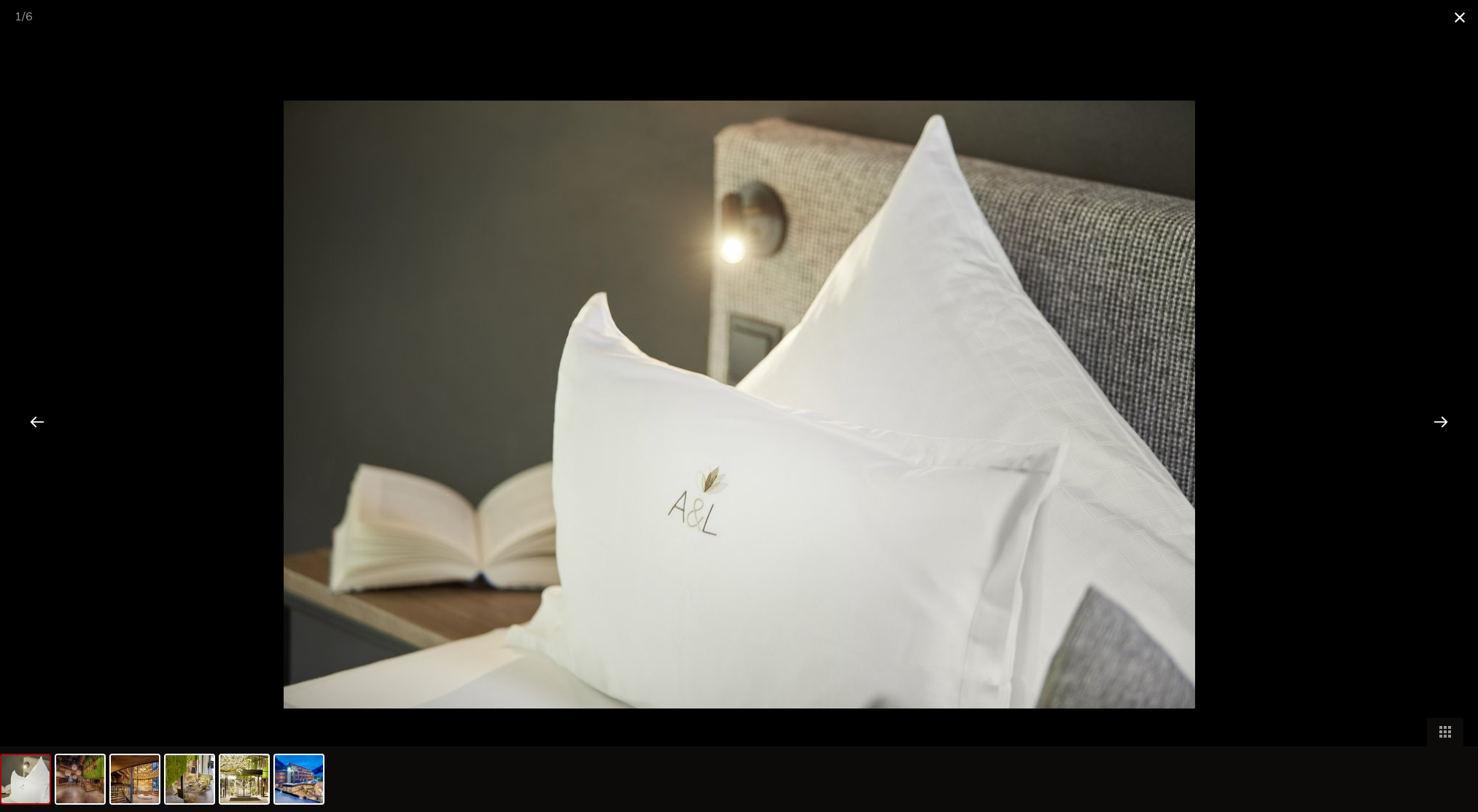
click at [1463, 15] on span at bounding box center [1459, 17] width 37 height 34
